Goal: Transaction & Acquisition: Purchase product/service

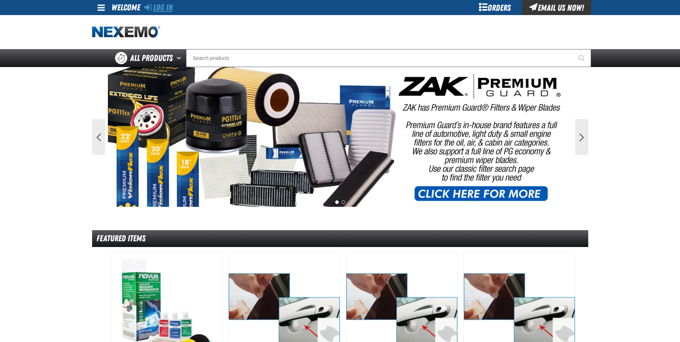
click at [171, 7] on link "Log In" at bounding box center [158, 8] width 28 height 10
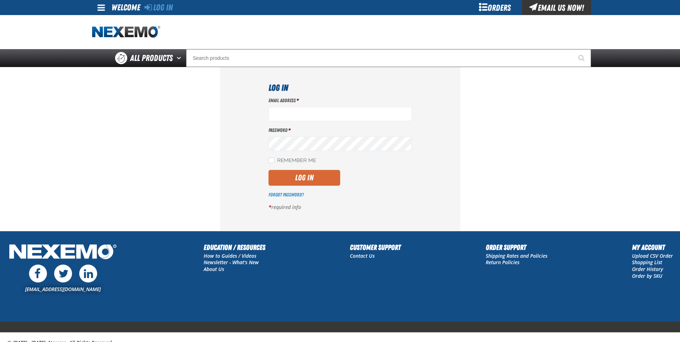
type input "cmuse01@vtaig.com"
click at [306, 175] on button "Log In" at bounding box center [304, 178] width 72 height 16
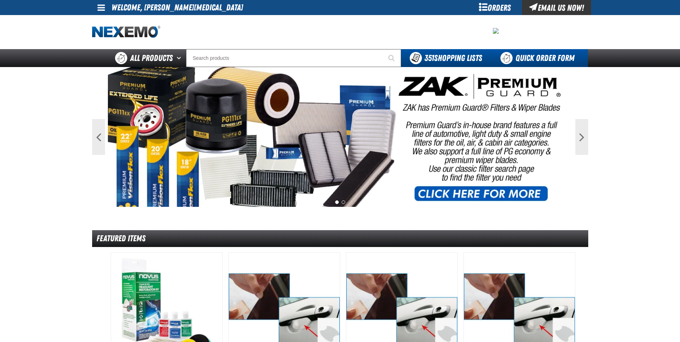
click at [520, 61] on link "Quick Order Form" at bounding box center [538, 58] width 97 height 18
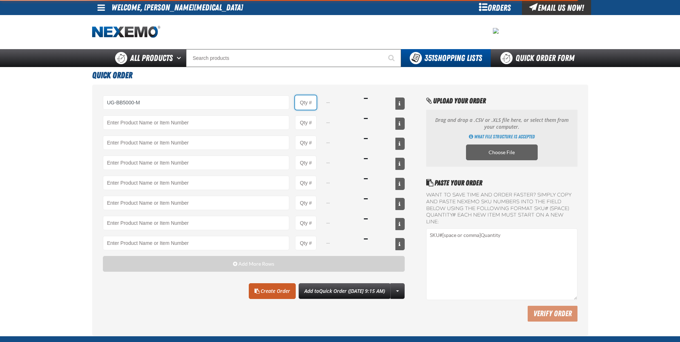
type input "UG-BB5000-M - Ultragard gloves - Medium (6/7 mil). - (100 gloves per box MIN 10…"
type input "1"
select select "box"
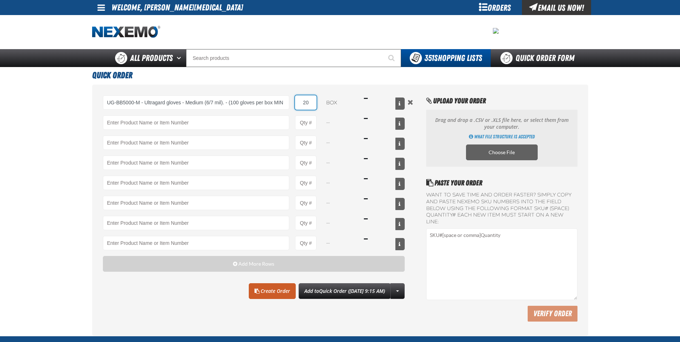
type input "20"
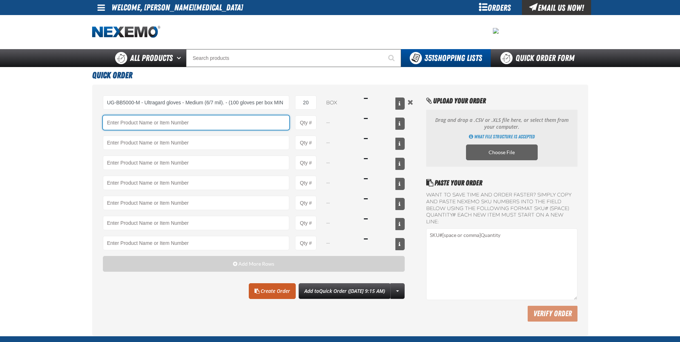
type input "Y"
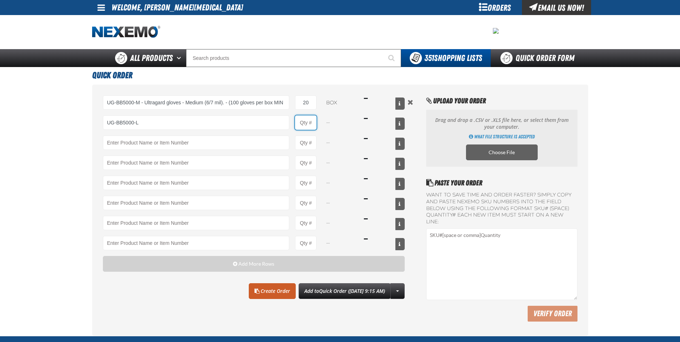
type input "UG-BB5000-L - Ultragard gloves - Large (6/7 mil). - (100 gloves per box MIN 10 …"
type input "1"
select select "box"
type input "40"
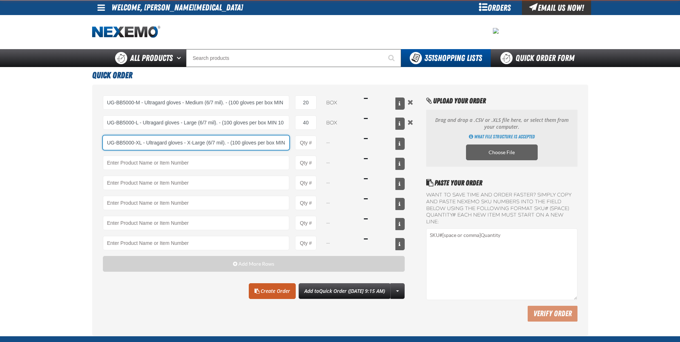
type input "UG-BB5000-XL - Ultragard gloves - X-Large (6/7 mil). - (100 gloves per box MIN …"
type input "1"
select select "box"
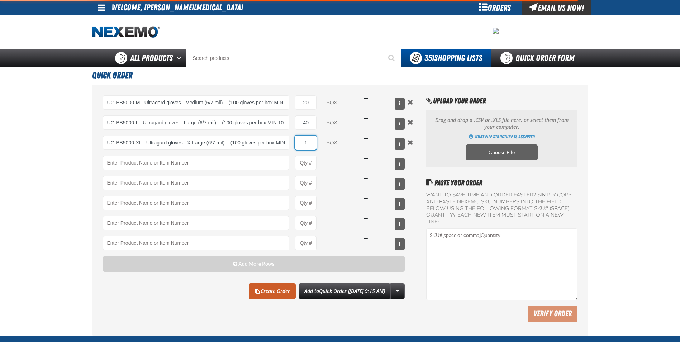
type input "UG-BB5000-XL - Ultragard gloves - X-Large (6/7 mil). - (100 gloves per box MIN …"
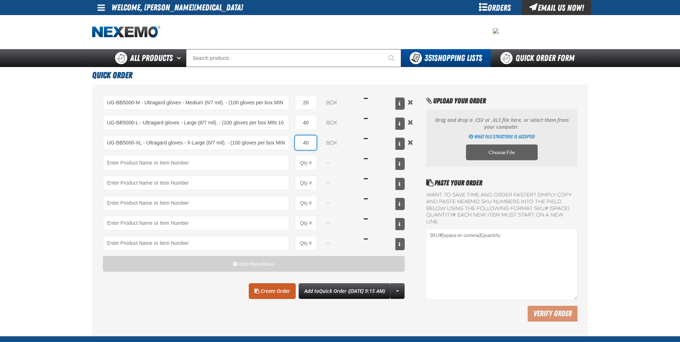
type input "40"
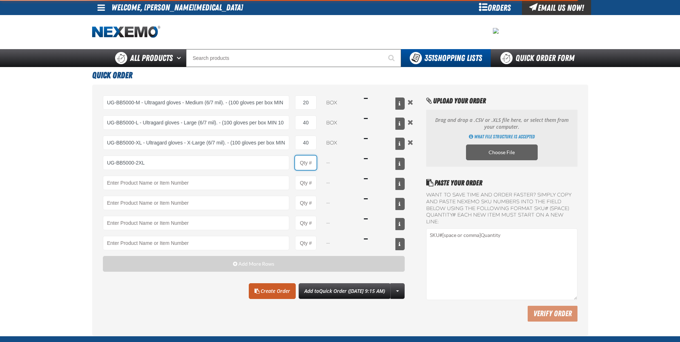
type input "UG-BB5000-2XL - Ultragard gloves - 2XL (6/7 mil). - (100 gloves per box MIN 10 …"
type input "1"
select select "box"
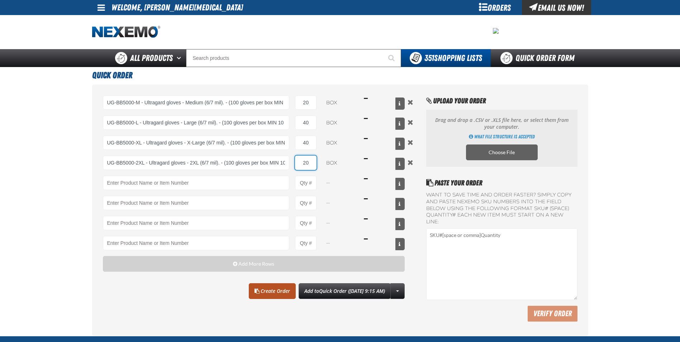
type input "20"
click at [265, 291] on link "Create Order" at bounding box center [272, 291] width 47 height 16
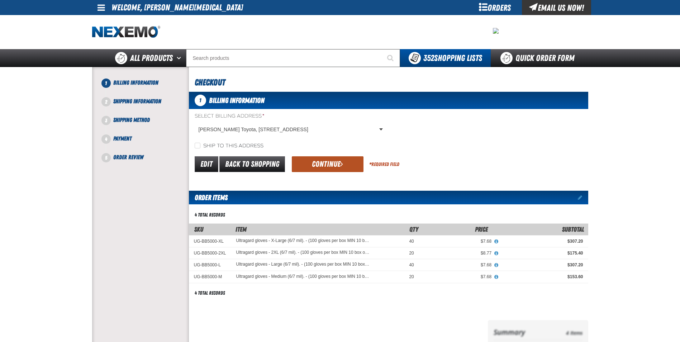
click at [320, 159] on button "Continue" at bounding box center [328, 164] width 72 height 16
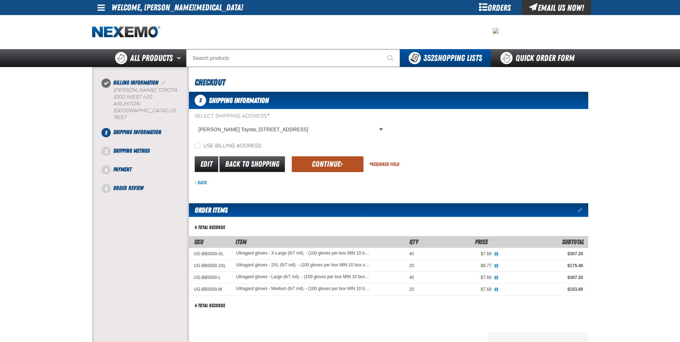
click at [323, 161] on button "Continue" at bounding box center [328, 164] width 72 height 16
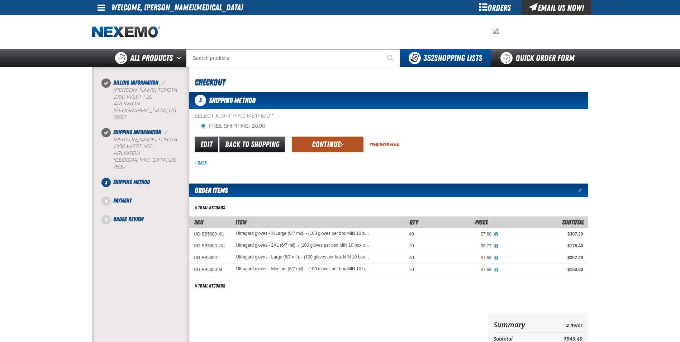
click at [322, 147] on button "Continue" at bounding box center [328, 144] width 72 height 16
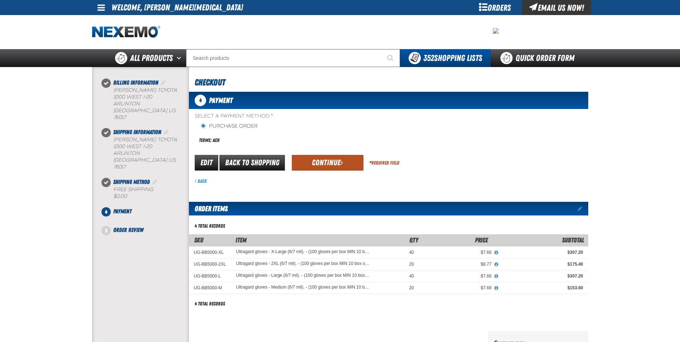
click at [318, 165] on button "Continue" at bounding box center [328, 163] width 72 height 16
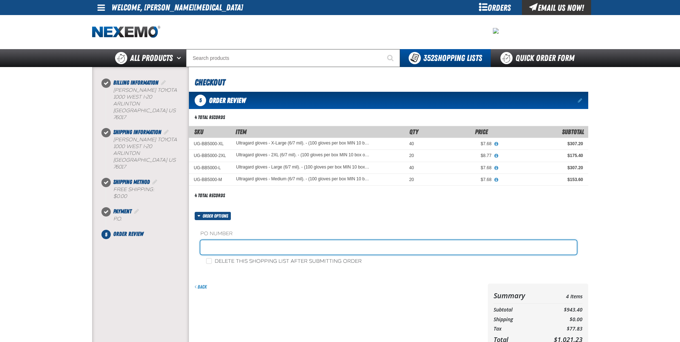
click at [250, 250] on input "text" at bounding box center [388, 247] width 376 height 14
type input "STOCK"
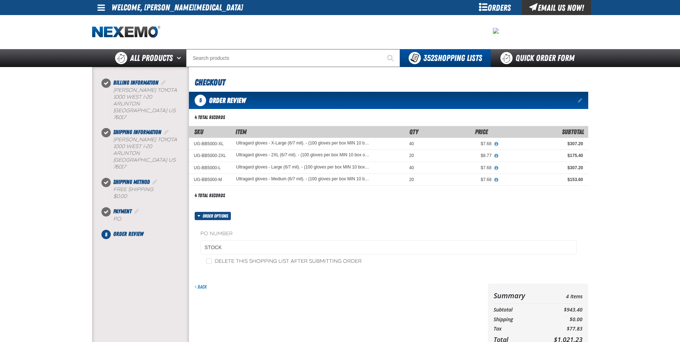
click at [614, 245] on main at bounding box center [340, 220] width 680 height 306
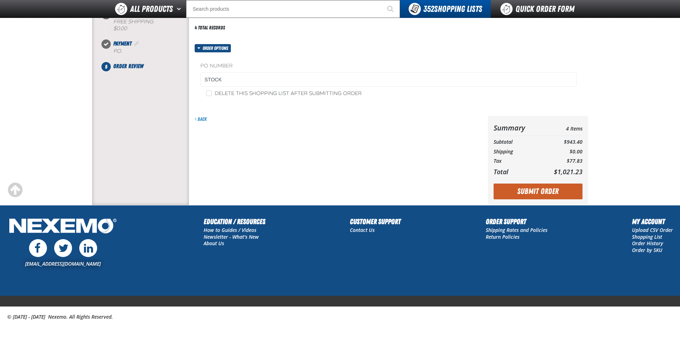
scroll to position [114, 0]
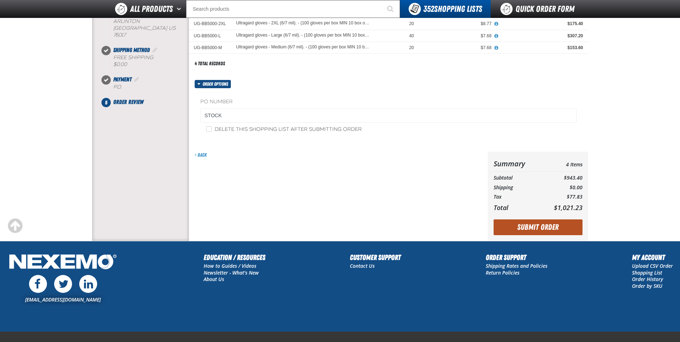
click at [537, 227] on button "Submit Order" at bounding box center [537, 227] width 89 height 16
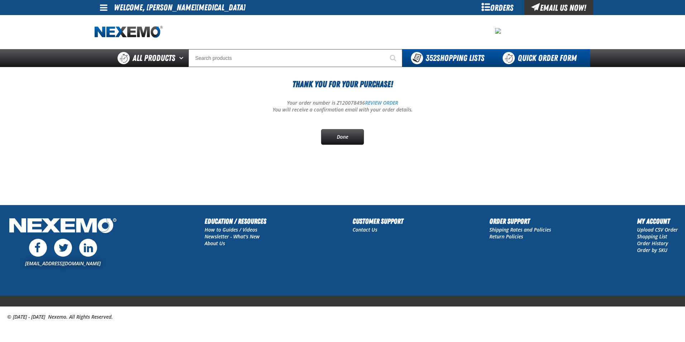
click at [543, 57] on link "Quick Order Form" at bounding box center [541, 58] width 97 height 18
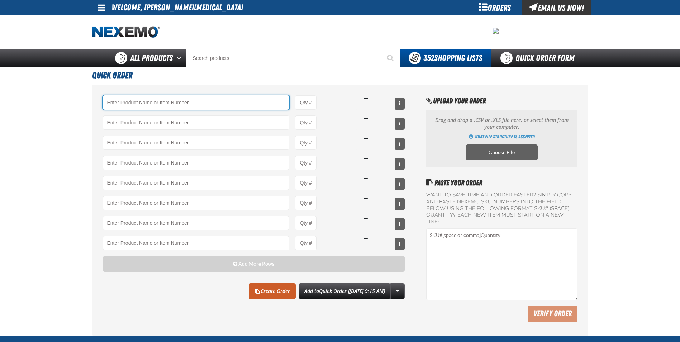
click at [120, 102] on input "Product" at bounding box center [196, 102] width 187 height 14
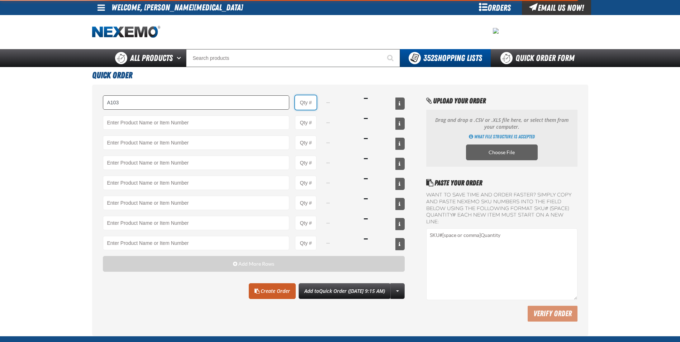
type input "A103 - Throttle Body and Intake Cleaner - ZAK Products"
type input "1"
select select "can"
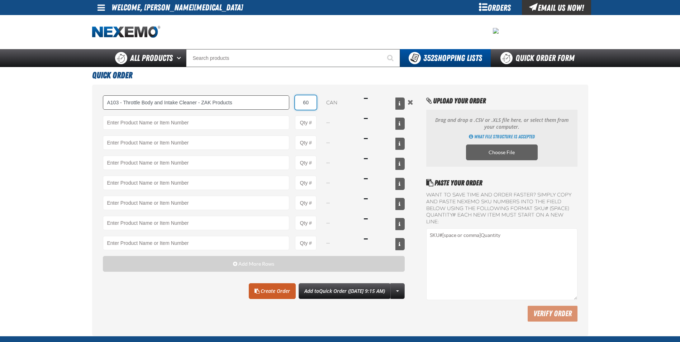
type input "60"
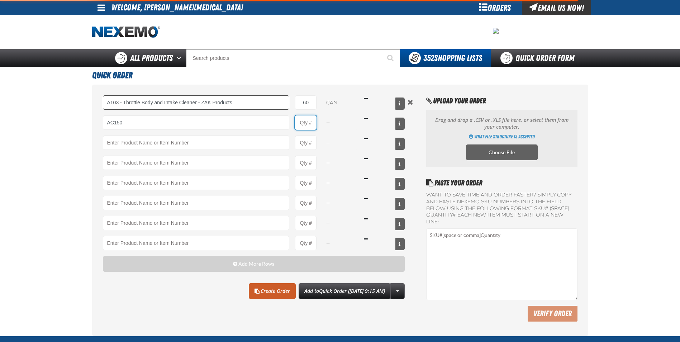
type input "AC150 - Evaporator Core Cleaner - ZAK Products"
type input "1"
select select "can"
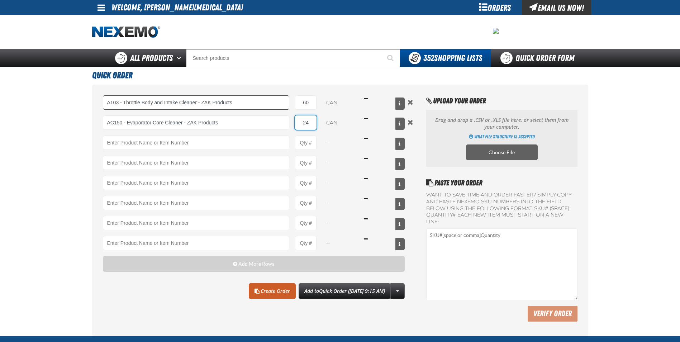
type input "24"
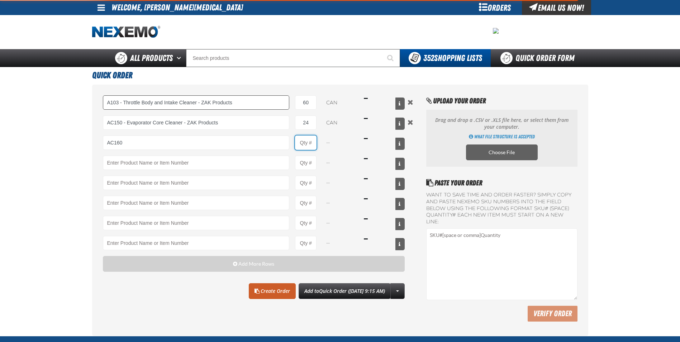
type input "AC160 - Bio-Zone (AMP) Anti-Microbial Protection- ZAK Products (12 per case)"
type input "1"
select select "bottle"
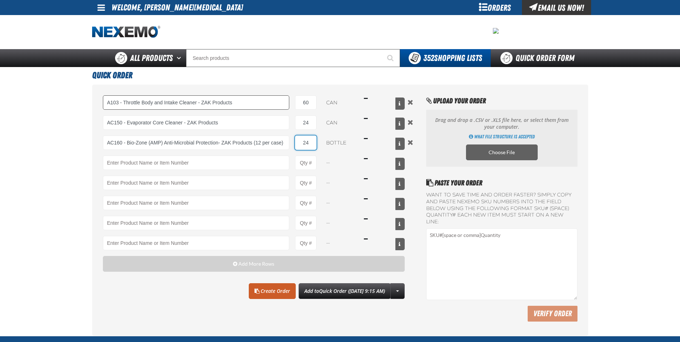
type input "24"
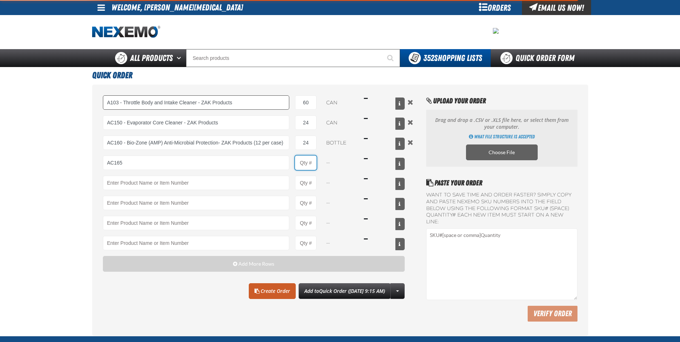
type input "AC165 - Bio-Zone Natural Odor Eliminator - ZAK Products"
type input "1"
select select "bottle"
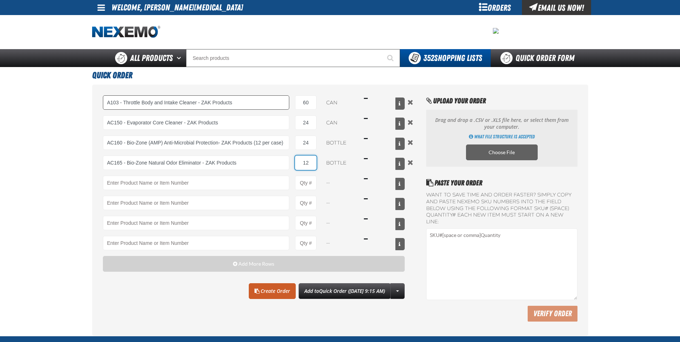
type input "12"
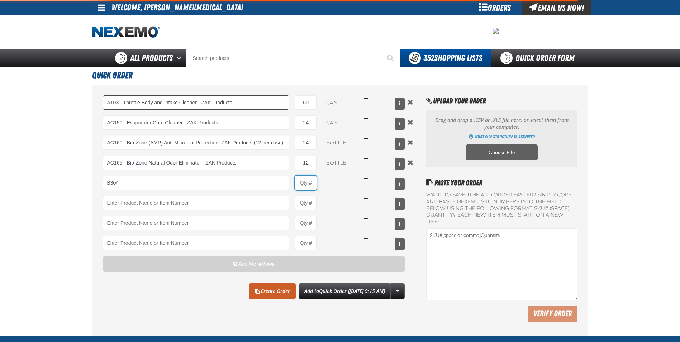
type input "B304 - Battery Service Kit - Cleaner &amp; Protector with Anti-Corrosion Pads -…"
type input "1"
select select "kit"
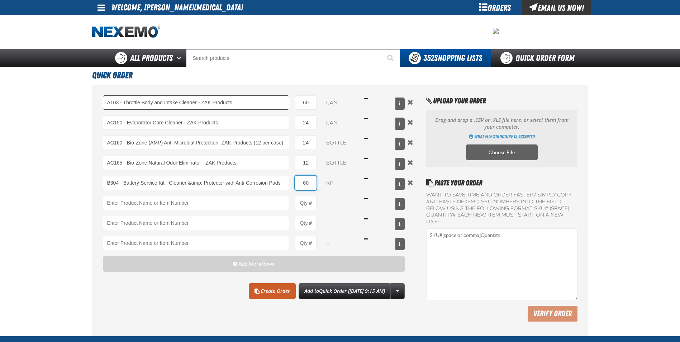
type input "60"
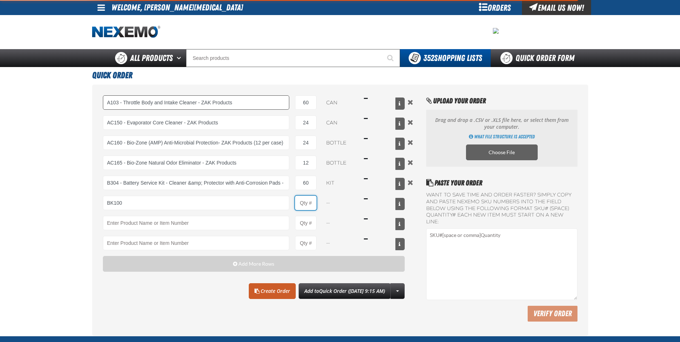
type input "BK100 - DOT 3 Brake Fluid Exchange Formula - 32 Ounce - ZAK Products"
type input "1"
select select "bottle"
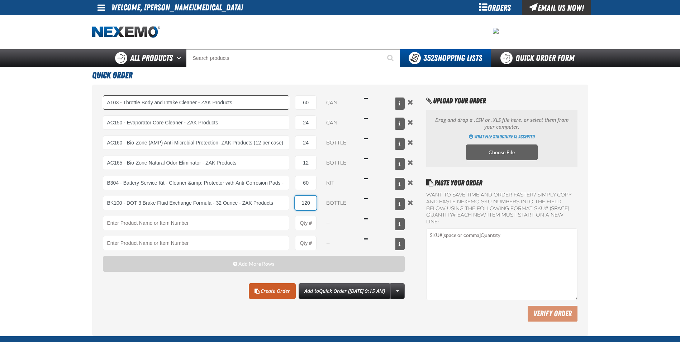
type input "120"
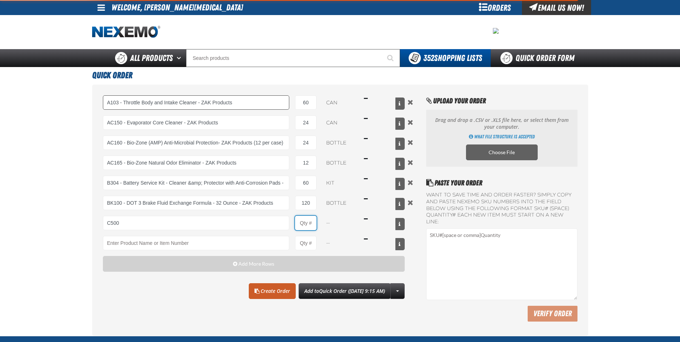
type input "C500 - Synthetic Engine Oil Booster - ZAK Products"
type input "1"
select select "bottle"
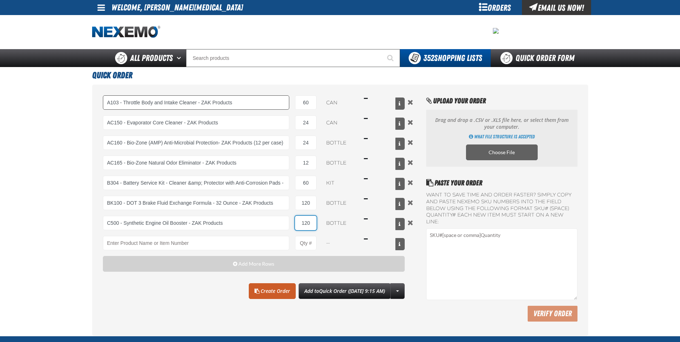
type input "120"
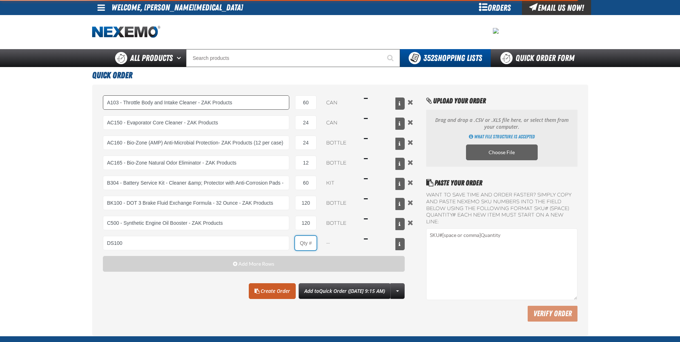
type input "DS100 - Differential Supplement - ZAK Products"
type input "1"
select select "bottle"
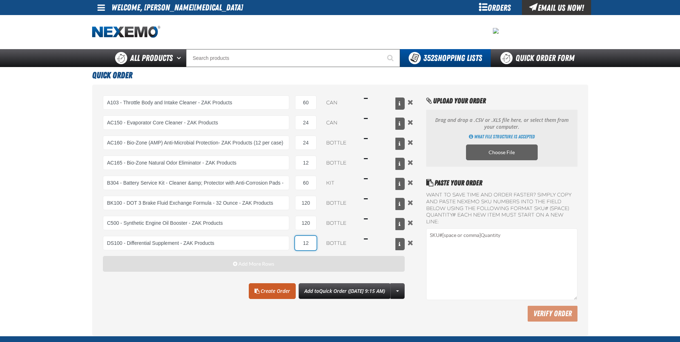
type input "12"
click at [211, 260] on button "Add More Rows" at bounding box center [254, 264] width 302 height 16
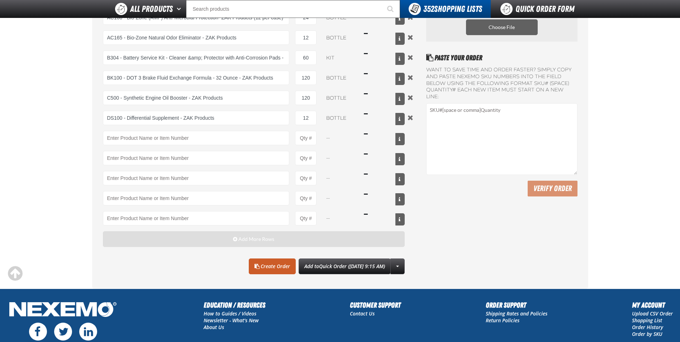
scroll to position [107, 0]
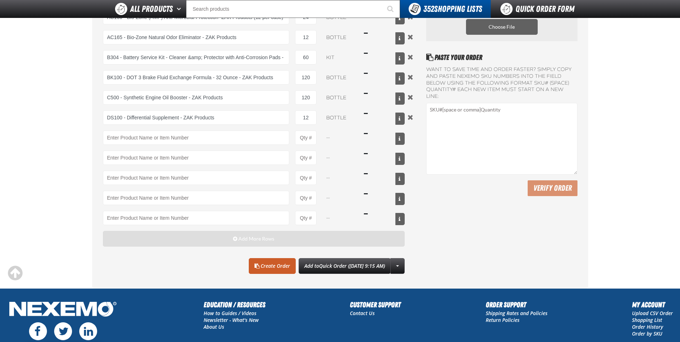
click at [184, 237] on button "Add More Rows" at bounding box center [254, 239] width 302 height 16
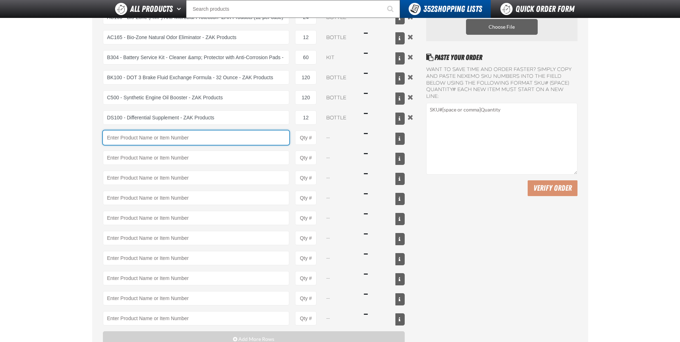
click at [137, 141] on input "Product" at bounding box center [196, 137] width 187 height 14
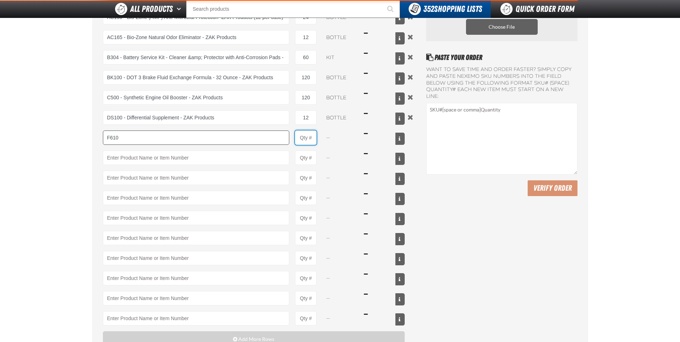
type input "F610 - Z-Tech - ZAK Products"
type input "1"
select select "bottle"
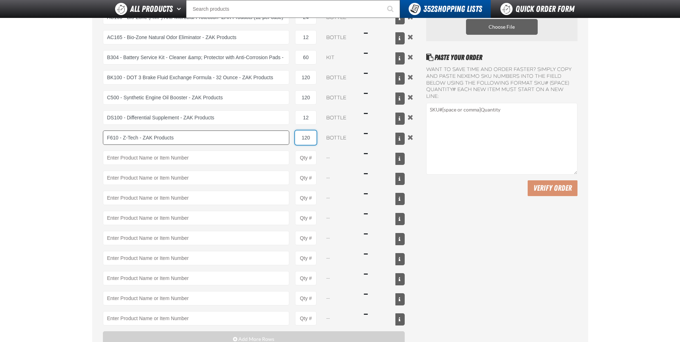
type input "120"
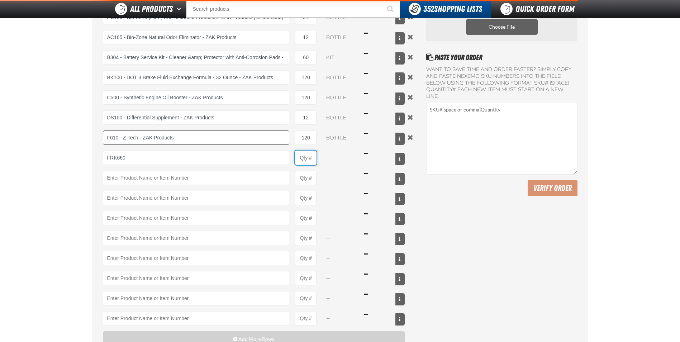
type input "FRK660 - Fuel Rail Induction Kit - ZAK Products"
type input "1"
select select "kit"
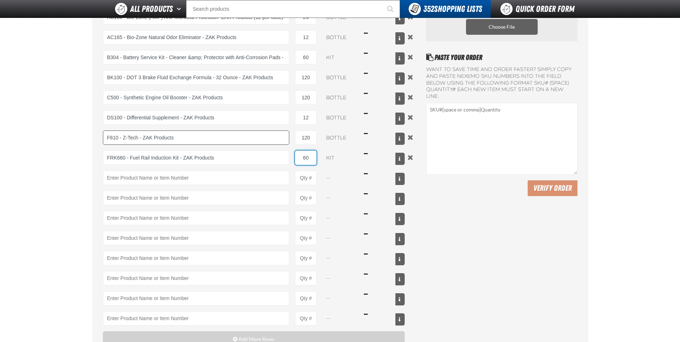
type input "60"
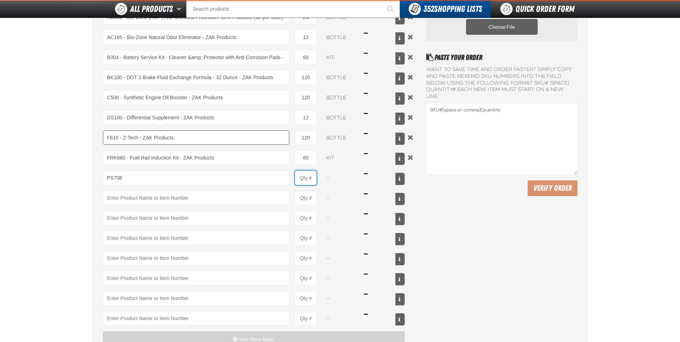
type input "PS708 - Multi-Vehicle Power Steering Fluid with Conditioner - ZAK Products"
type input "1"
select select "bottle"
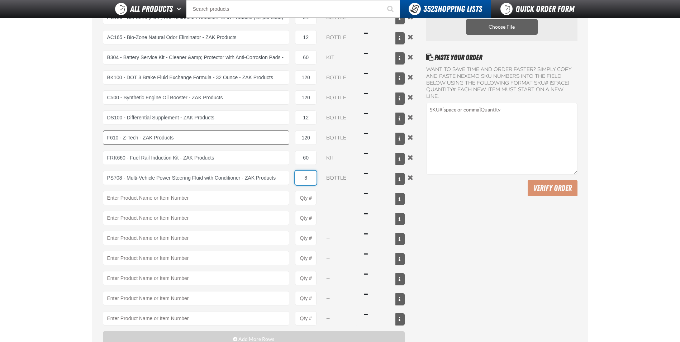
type input "8"
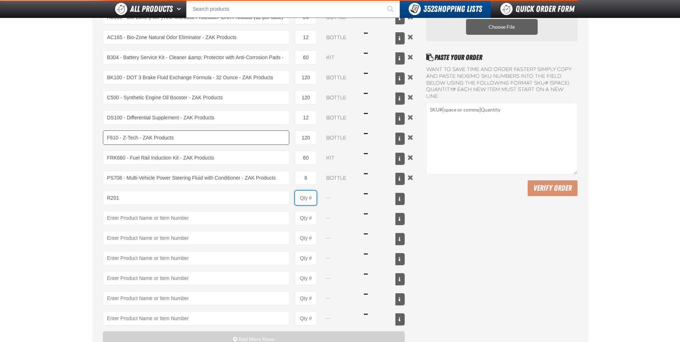
type input "R201 - Universal Cooling System Conditioner - ZAK Products"
type input "1"
select select "bottle"
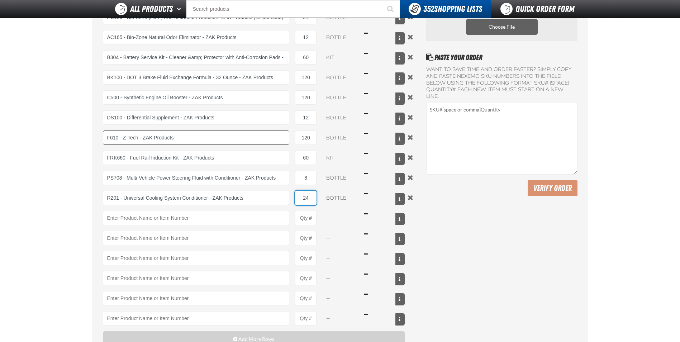
type input "24"
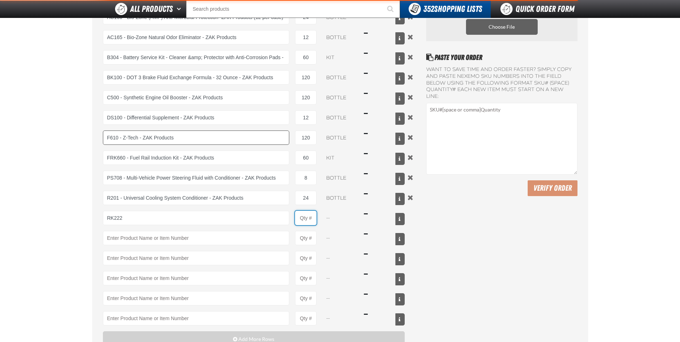
type input "RK222 - Universal Cooling System Service Kit - ZAK Products"
type input "1"
select select "kit"
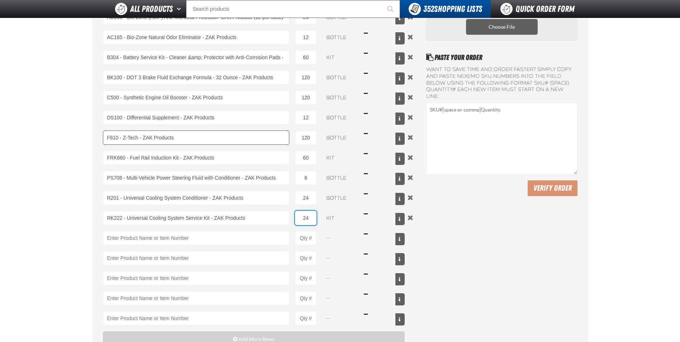
type input "24"
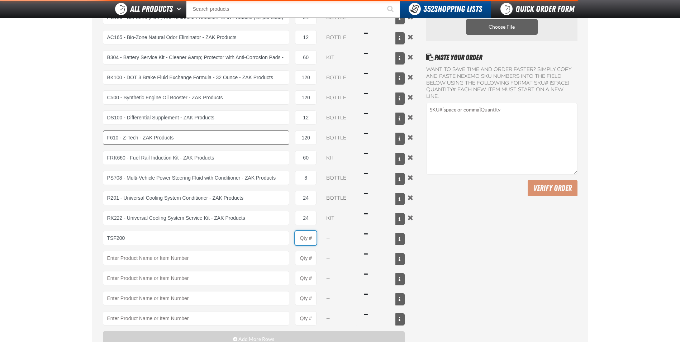
type input "TSF200 - 2-Step GDI Intake Cleaning Service"
type input "1"
select select "kit"
type input "12"
type input "WS1000 - World Standard Performance Transmission Fluid - ZAK Products"
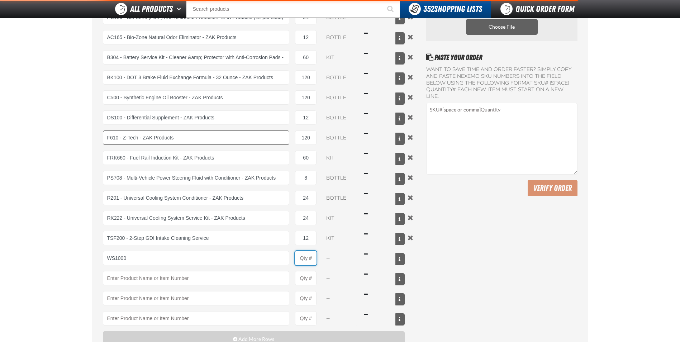
type input "1"
select select "bottle"
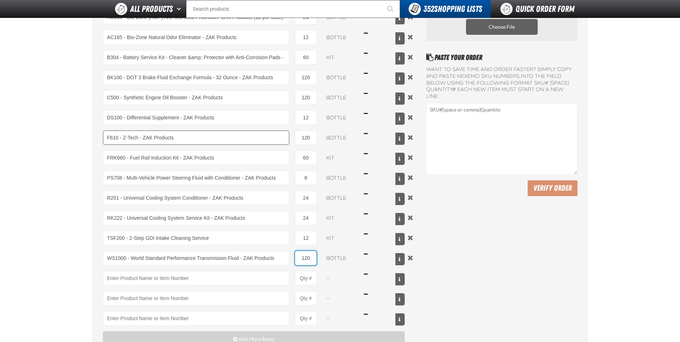
type input "120"
click at [91, 162] on div "Quick Order A103 - Throttle Body and Intake Cleaner - ZAK Products 60 can $655.…" at bounding box center [339, 165] width 501 height 447
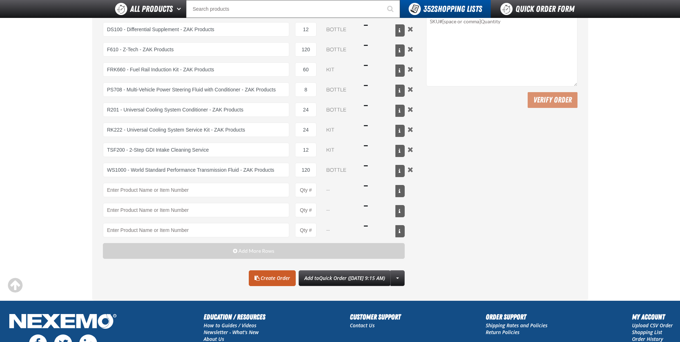
scroll to position [215, 0]
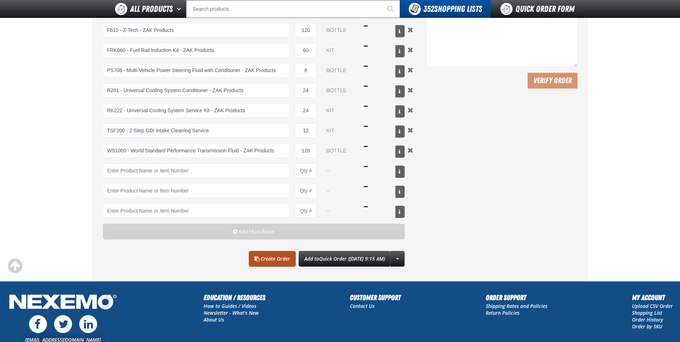
click at [254, 259] on link "Create Order" at bounding box center [272, 259] width 47 height 16
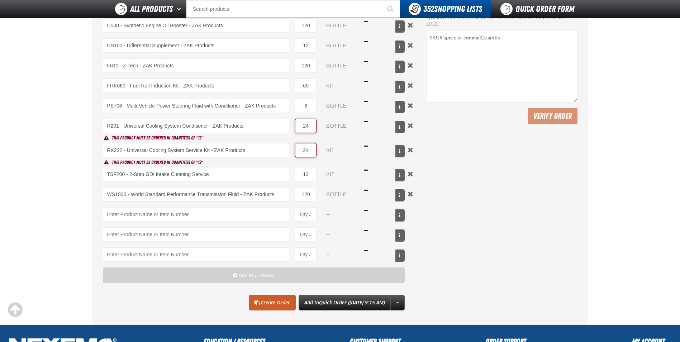
scroll to position [179, 0]
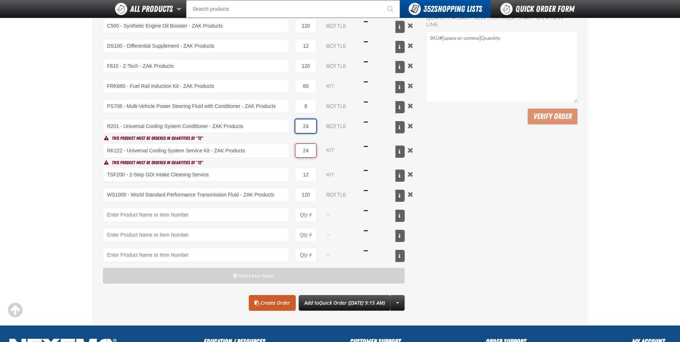
drag, startPoint x: 311, startPoint y: 122, endPoint x: 293, endPoint y: 121, distance: 17.9
click at [293, 121] on div "R201 - Universal Cooling System Conditioner - ZAK Products 24 bottle $26.24" at bounding box center [254, 126] width 302 height 14
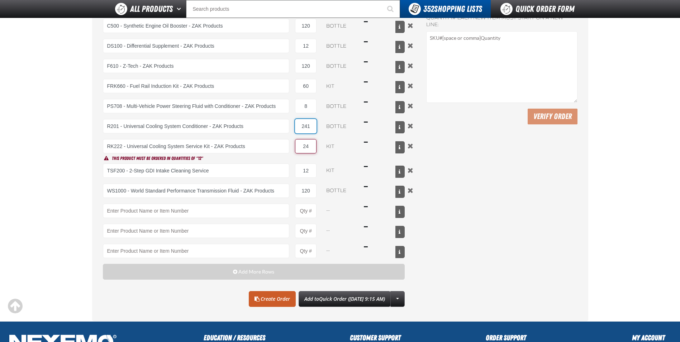
type input "24"
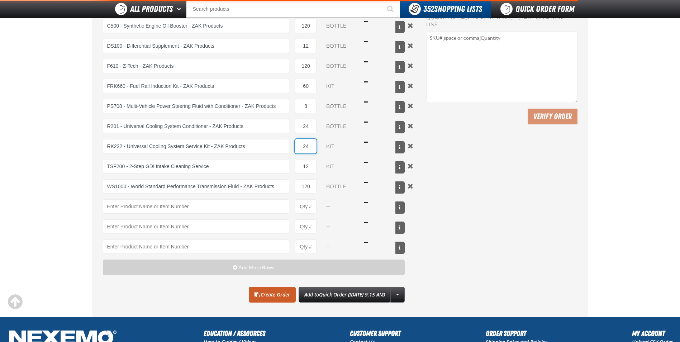
type input "RK222 - Universal Cooling System Service Kit - ZAK Products"
type input "24"
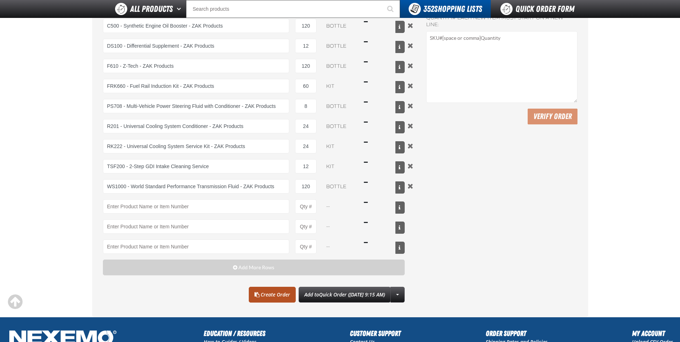
click at [260, 290] on link "Create Order" at bounding box center [272, 295] width 47 height 16
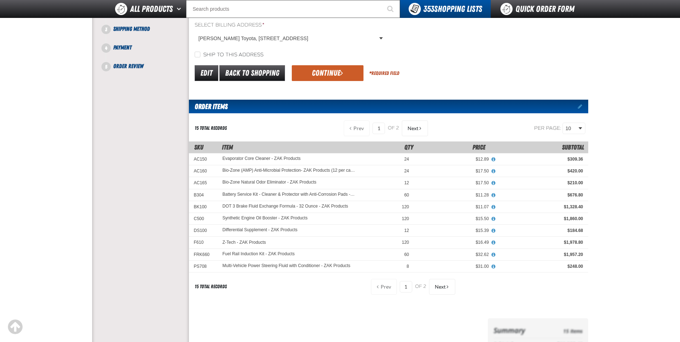
scroll to position [72, 0]
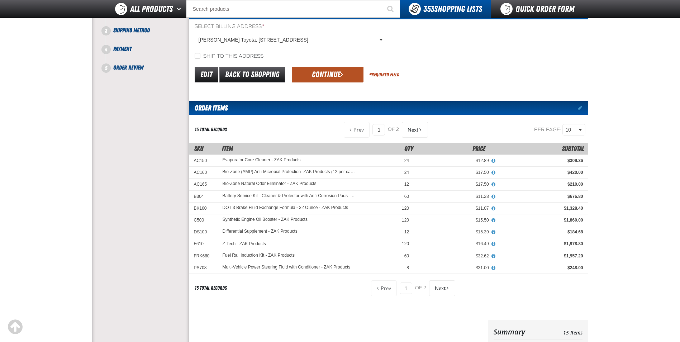
click at [324, 71] on button "Continue" at bounding box center [328, 75] width 72 height 16
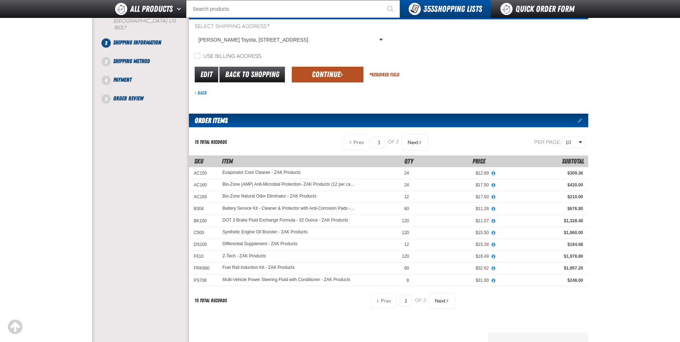
click at [324, 71] on button "Continue" at bounding box center [328, 75] width 72 height 16
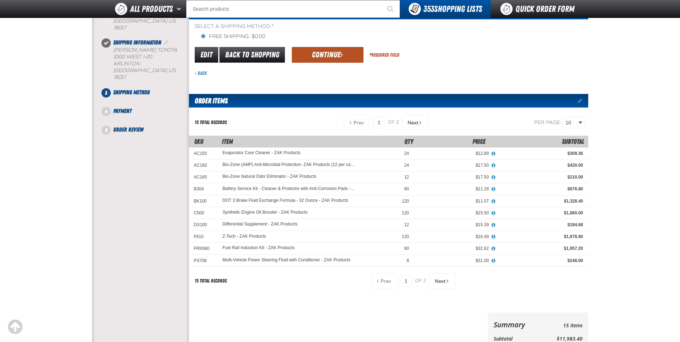
click at [321, 55] on button "Continue" at bounding box center [328, 55] width 72 height 16
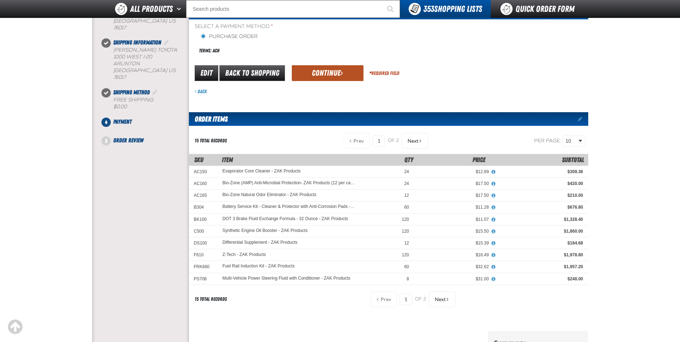
click at [313, 68] on button "Continue" at bounding box center [328, 73] width 72 height 16
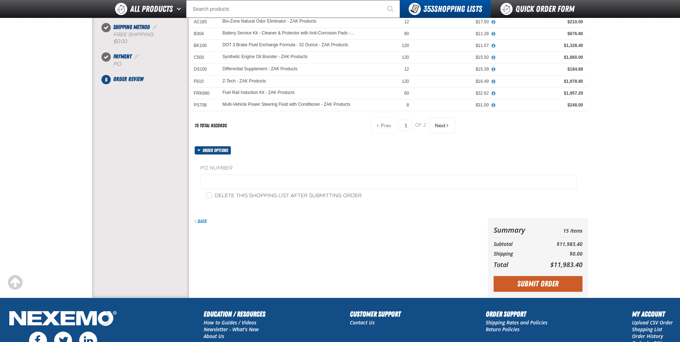
scroll to position [143, 0]
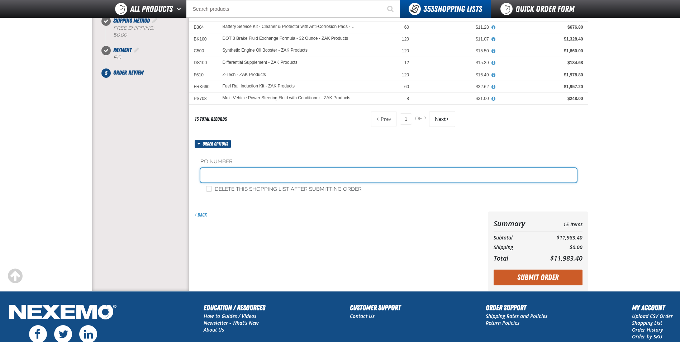
click at [236, 177] on input "text" at bounding box center [388, 175] width 376 height 14
type input "STOCK"
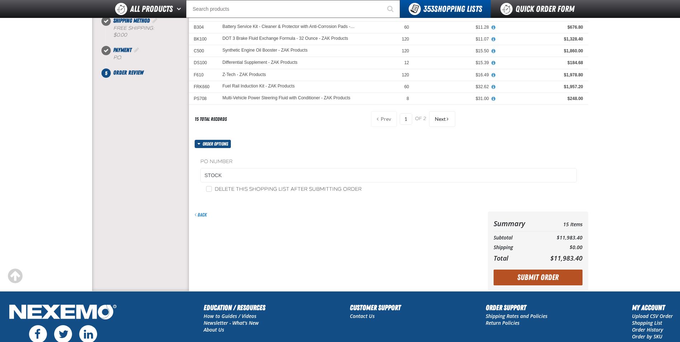
click at [511, 275] on button "Submit Order" at bounding box center [537, 277] width 89 height 16
